Goal: Task Accomplishment & Management: Manage account settings

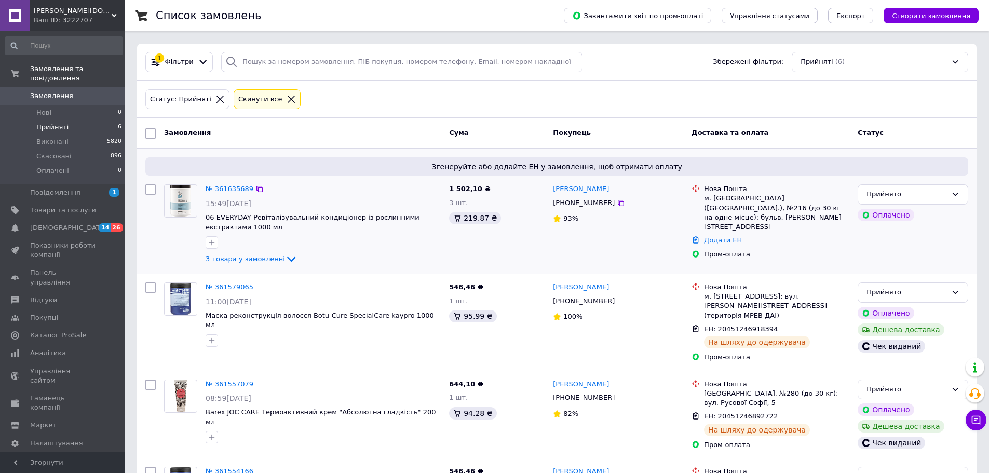
click at [229, 189] on link "№ 361635689" at bounding box center [230, 189] width 48 height 8
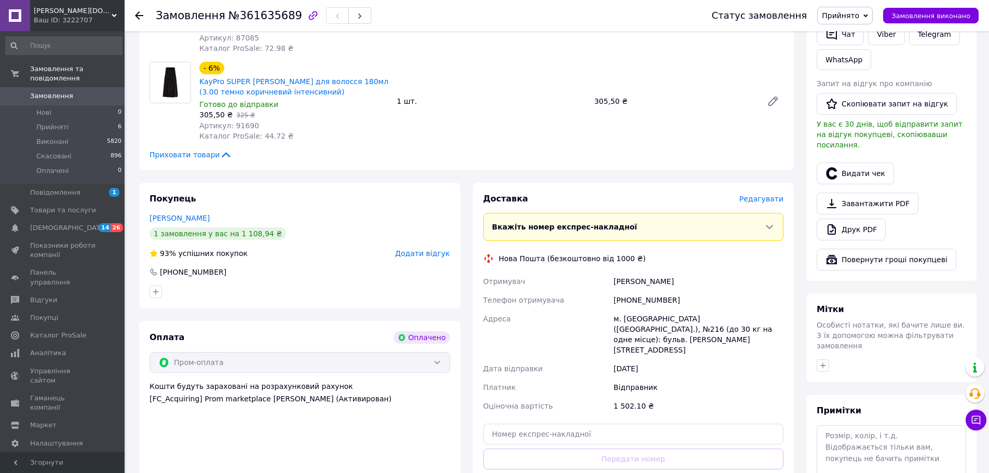
scroll to position [260, 0]
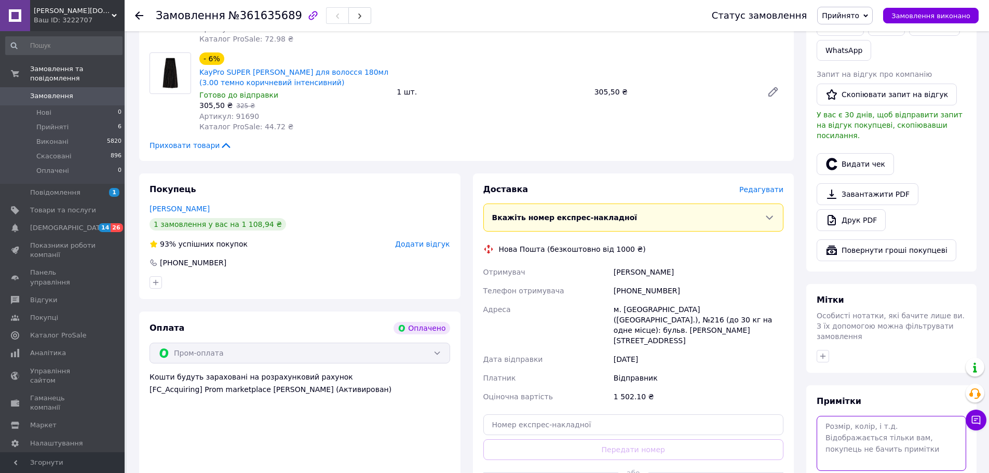
click at [834, 416] on textarea at bounding box center [892, 443] width 150 height 55
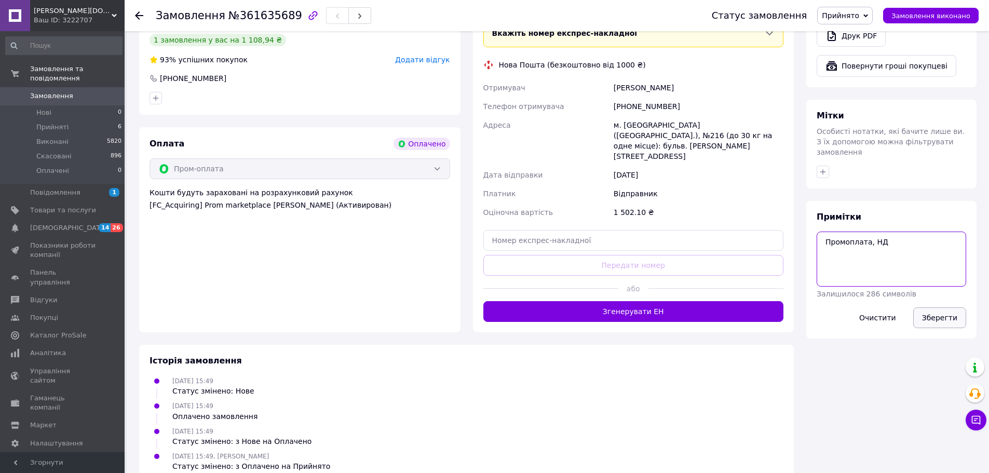
type textarea "Промоплата, НД"
click at [944, 307] on button "Зберегти" at bounding box center [939, 317] width 53 height 21
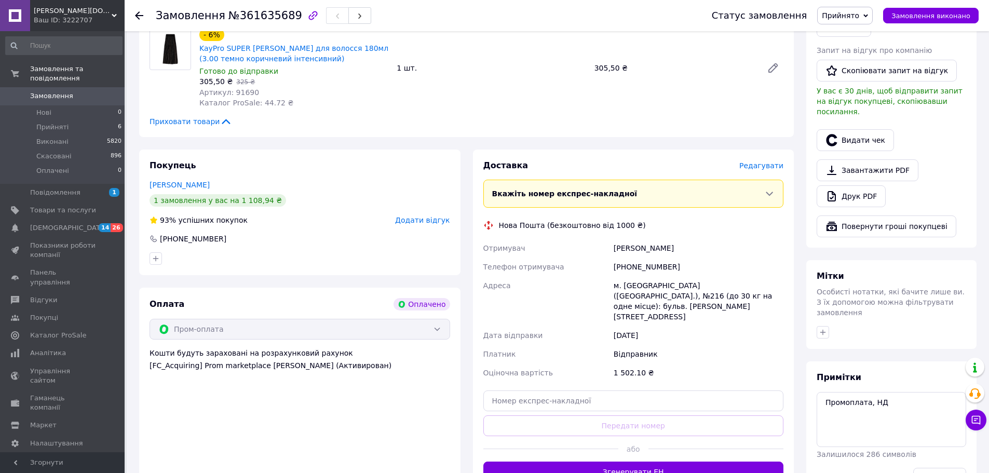
scroll to position [261, 0]
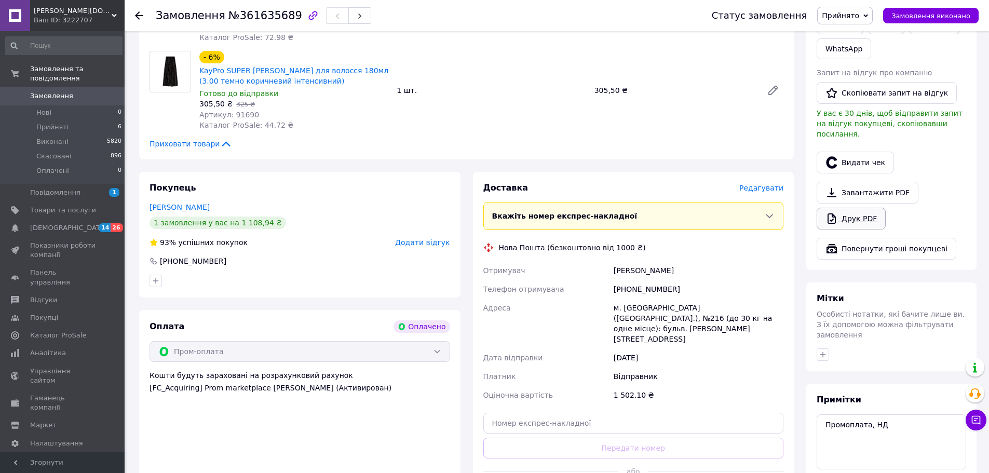
click at [849, 208] on link "Друк PDF" at bounding box center [851, 219] width 69 height 22
click at [857, 154] on button "Видати чек" at bounding box center [855, 163] width 77 height 22
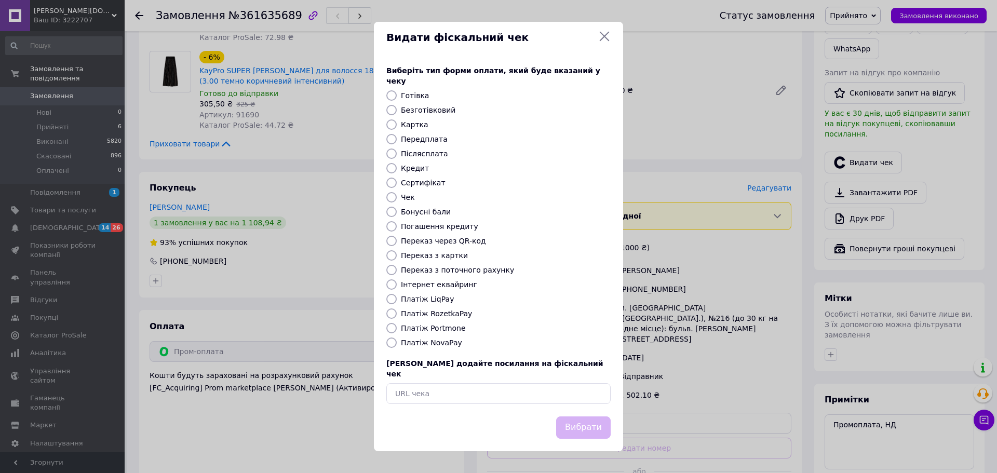
click at [450, 314] on label "Платіж RozetkaPay" at bounding box center [436, 313] width 71 height 8
click at [397, 314] on input "Платіж RozetkaPay" at bounding box center [391, 313] width 10 height 10
radio input "true"
click at [584, 417] on button "Вибрати" at bounding box center [583, 427] width 55 height 22
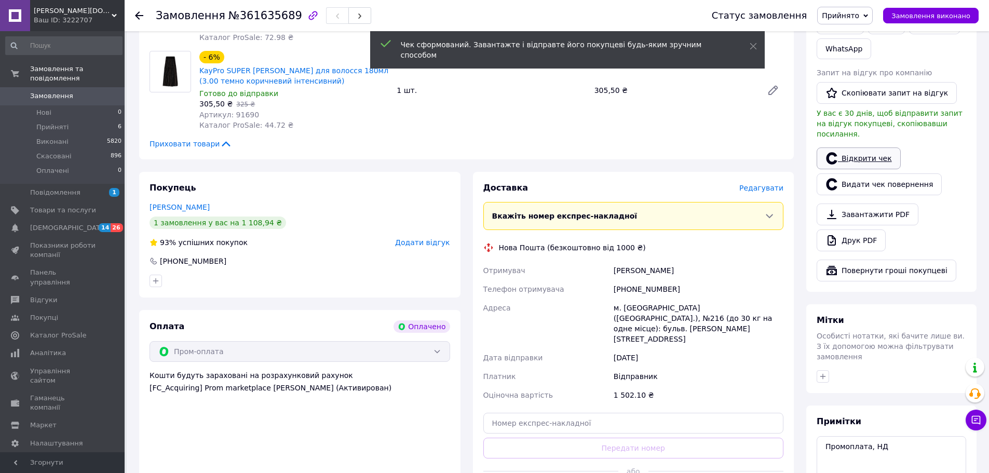
click at [859, 147] on link "Відкрити чек" at bounding box center [859, 158] width 84 height 22
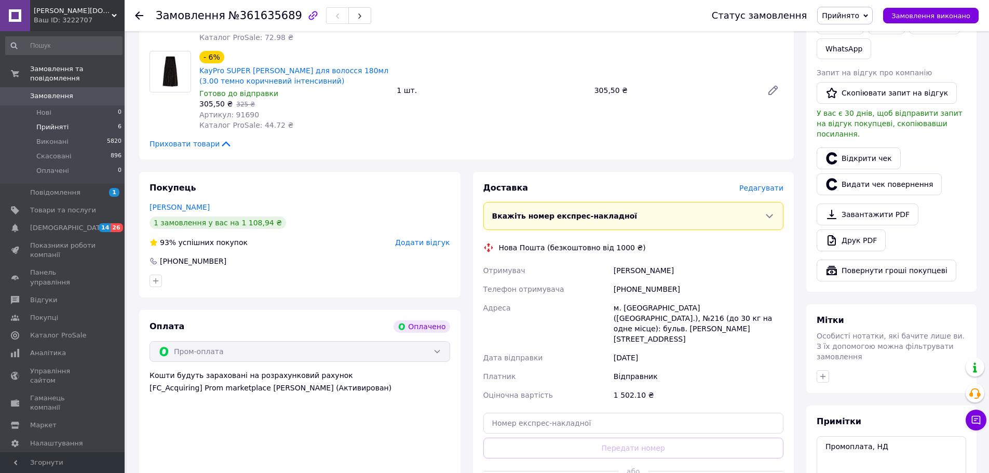
click at [43, 123] on span "Прийняті" at bounding box center [52, 127] width 32 height 9
